Goal: Navigation & Orientation: Find specific page/section

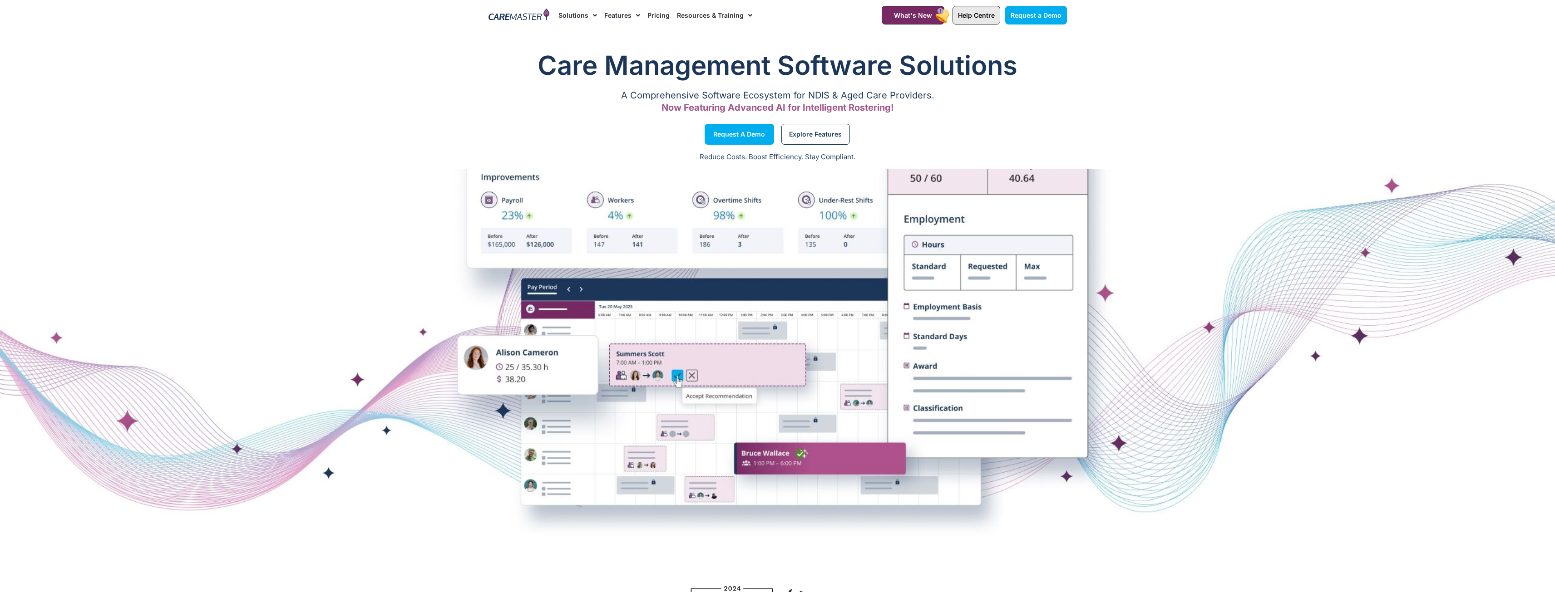
click at [987, 16] on span "Help Centre" at bounding box center [976, 15] width 37 height 8
click at [979, 15] on span "Help Centre" at bounding box center [976, 15] width 37 height 8
